Goal: Navigation & Orientation: Find specific page/section

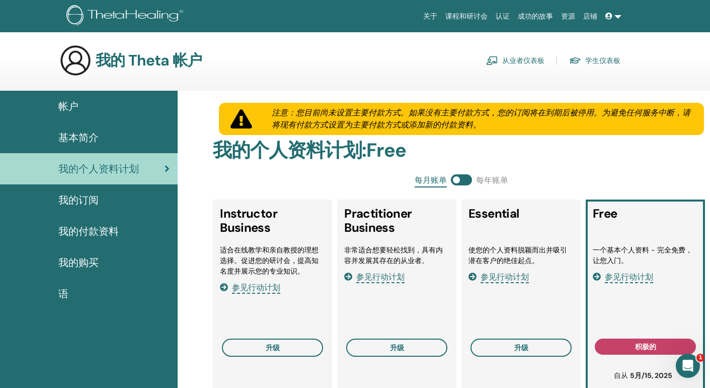
click at [89, 112] on div "帐户" at bounding box center [89, 106] width 162 height 15
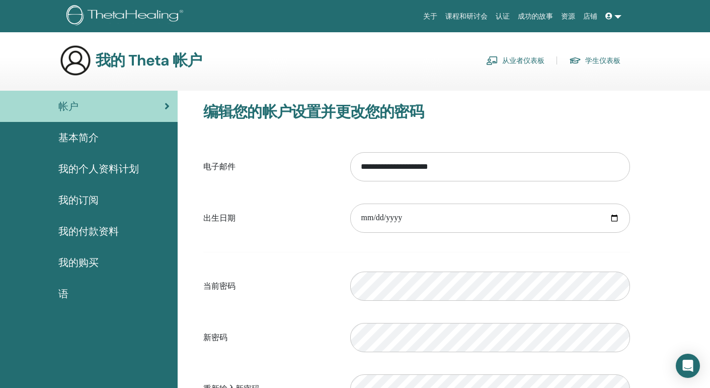
click at [608, 63] on link "学生仪表板" at bounding box center [594, 60] width 51 height 16
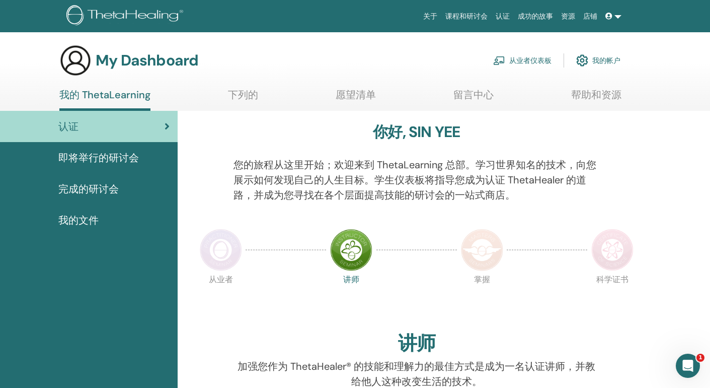
click at [129, 223] on div "我的文件" at bounding box center [89, 219] width 162 height 15
